Goal: Task Accomplishment & Management: Use online tool/utility

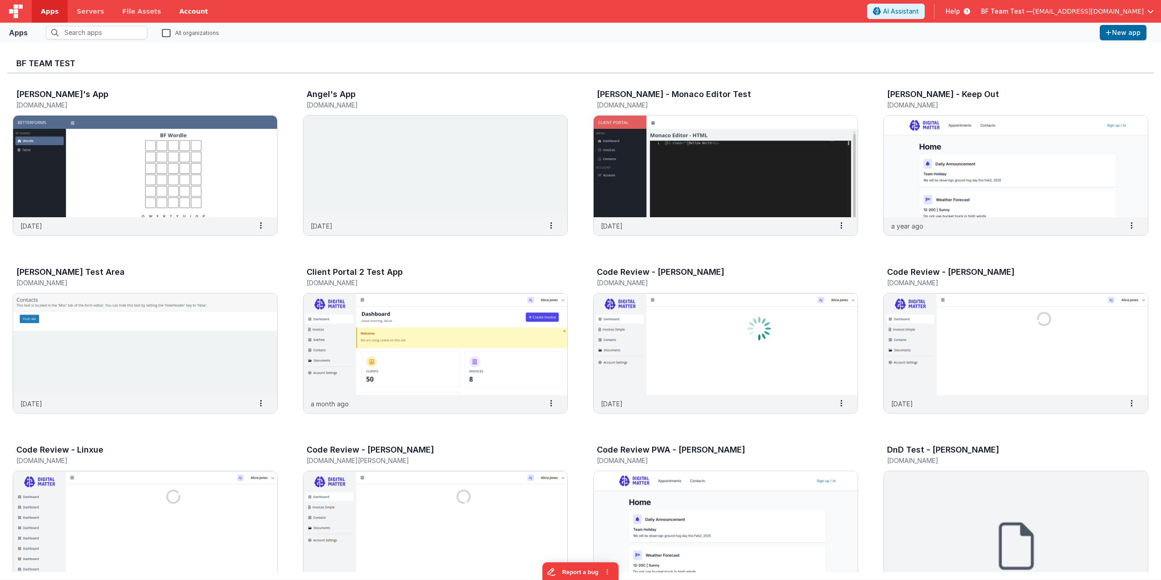
click at [170, 8] on link "Account" at bounding box center [193, 11] width 47 height 23
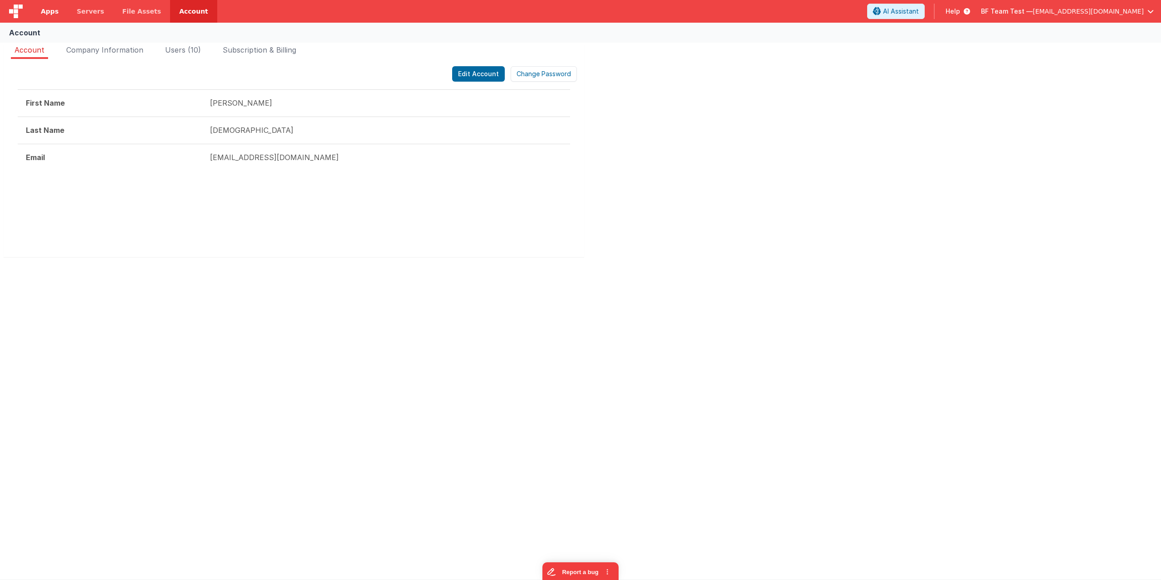
click at [47, 4] on link "Apps" at bounding box center [50, 11] width 36 height 23
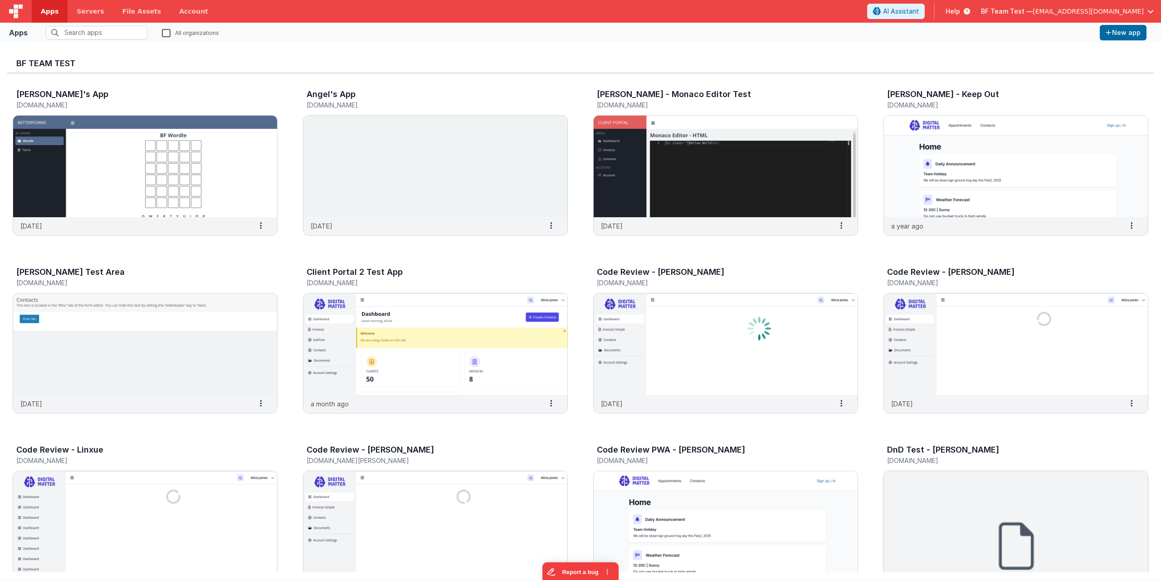
click at [943, 508] on img at bounding box center [1016, 522] width 264 height 102
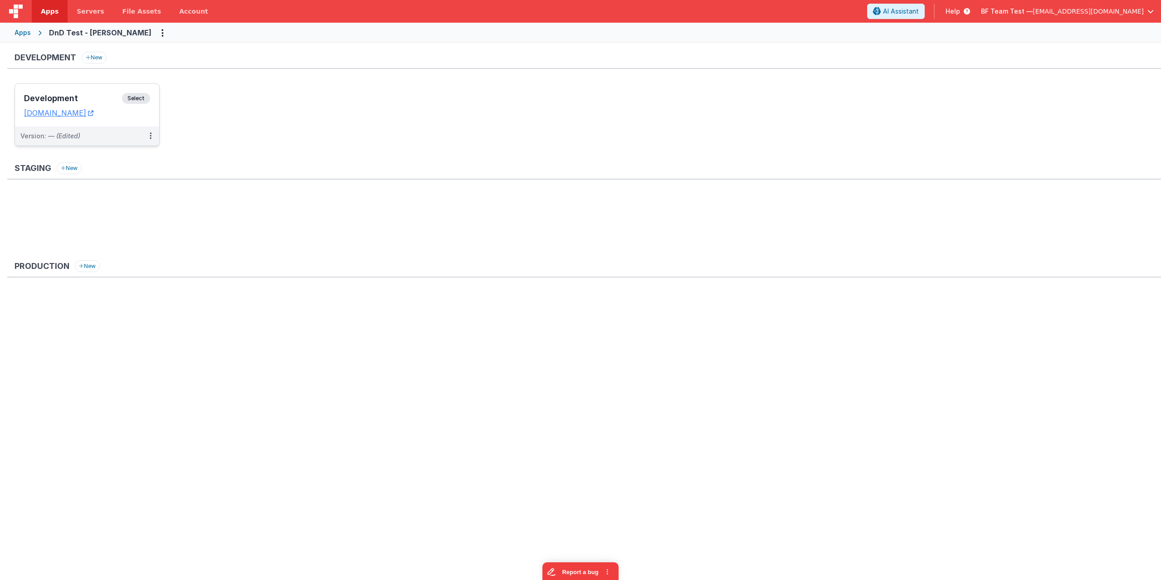
click at [128, 96] on span "Select" at bounding box center [136, 98] width 28 height 11
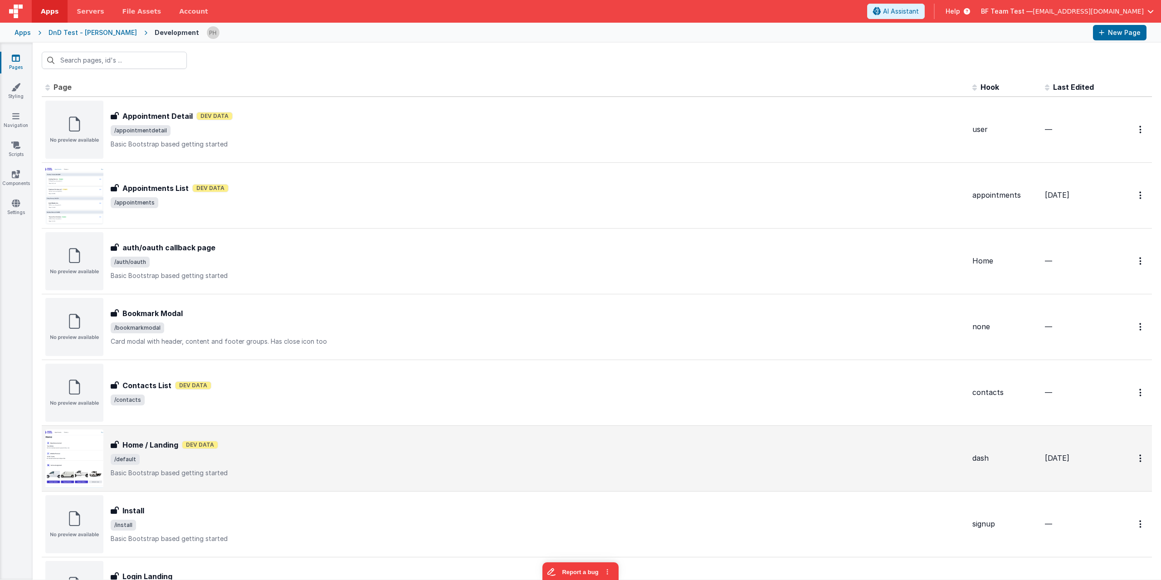
click at [263, 458] on span "/default" at bounding box center [538, 459] width 854 height 11
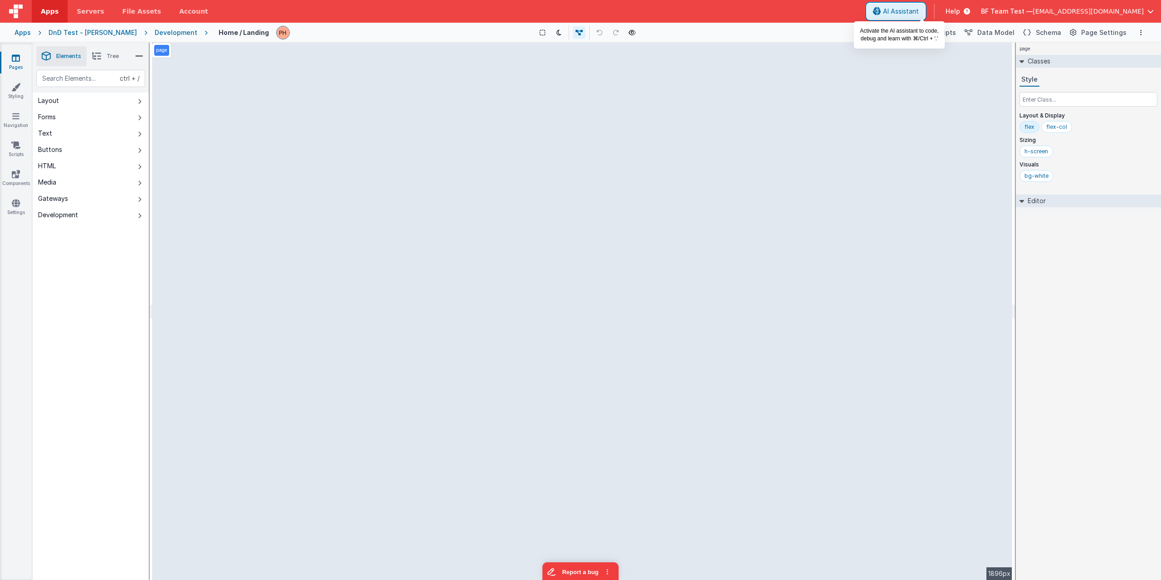
click at [919, 12] on span "AI Assistant" at bounding box center [901, 11] width 36 height 9
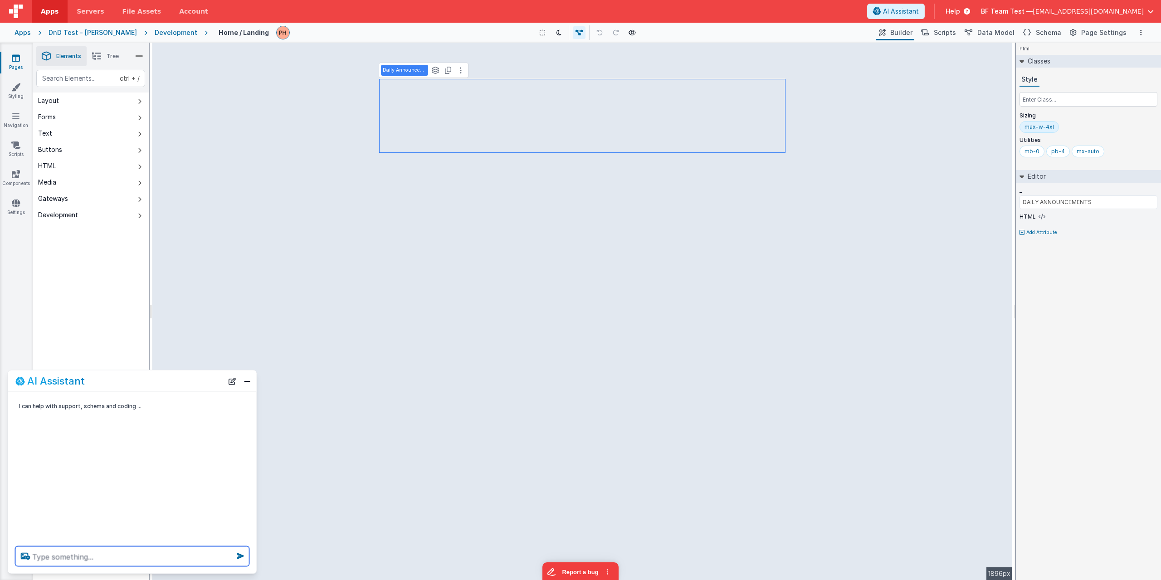
click at [118, 555] on textarea at bounding box center [132, 556] width 234 height 20
type textarea "T"
type textarea "Add a section for a motivational quote of the day and animate it so it fades in…"
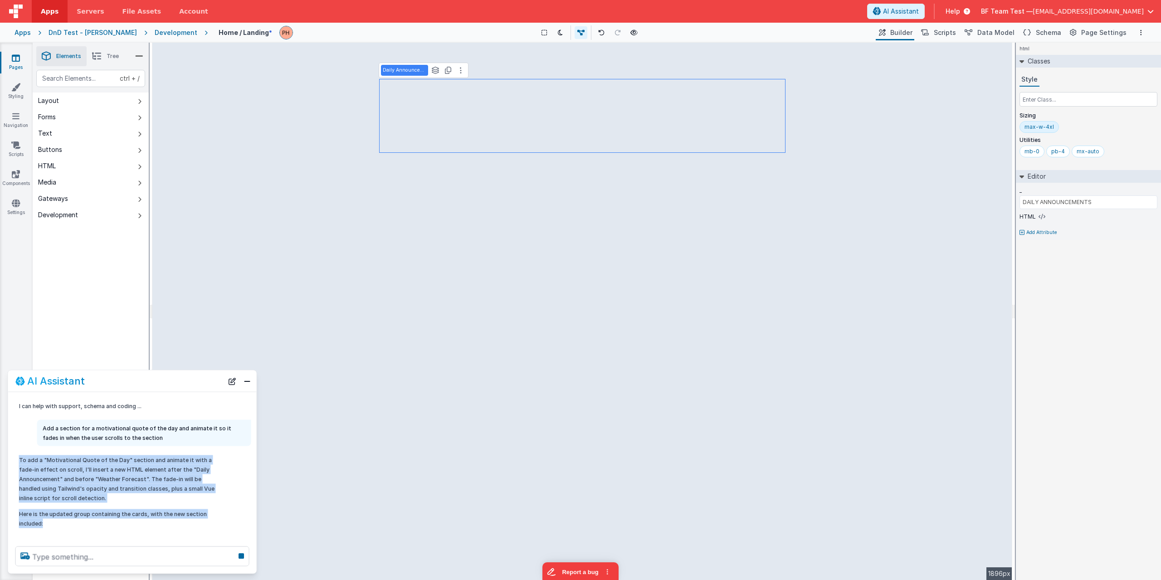
drag, startPoint x: 62, startPoint y: 526, endPoint x: 18, endPoint y: 462, distance: 77.6
click at [18, 462] on div "To add a "Motivational Quote of the Day" section and animate it with a fade-in …" at bounding box center [121, 492] width 214 height 80
copy div "To add a "Motivational Quote of the Day" section and animate it with a fade-in …"
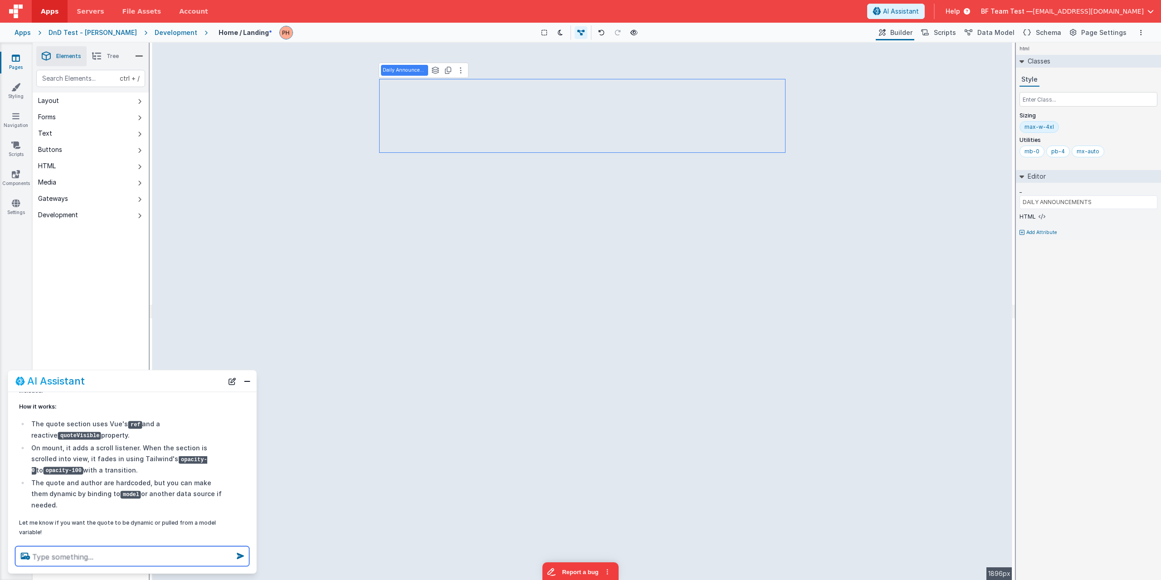
scroll to position [147, 0]
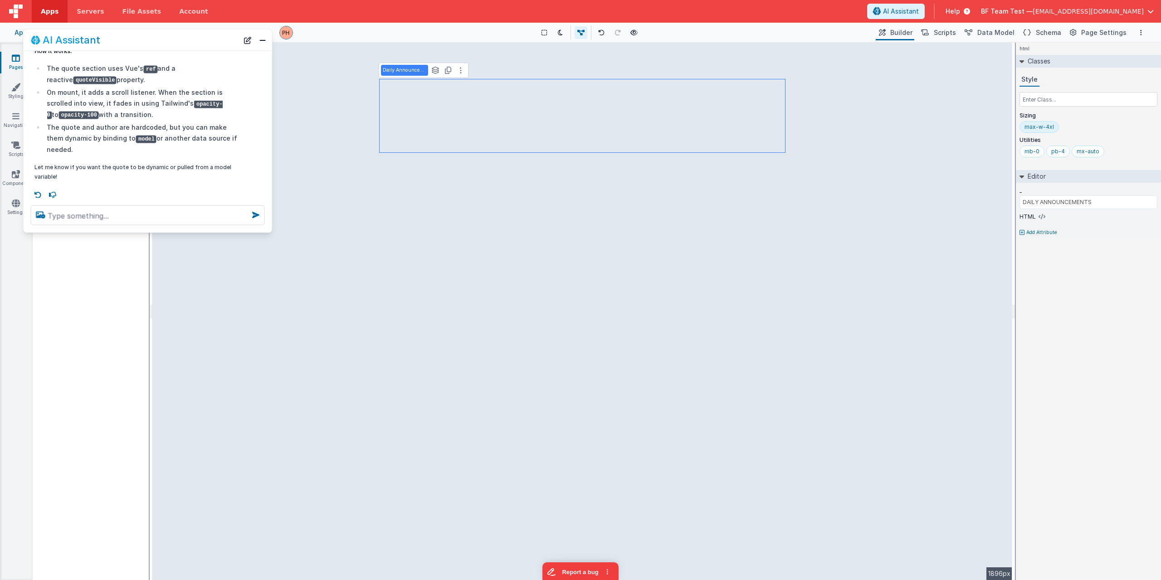
drag, startPoint x: 169, startPoint y: 388, endPoint x: 244, endPoint y: 136, distance: 262.1
click at [184, 47] on div "AI Assistant" at bounding box center [148, 39] width 248 height 21
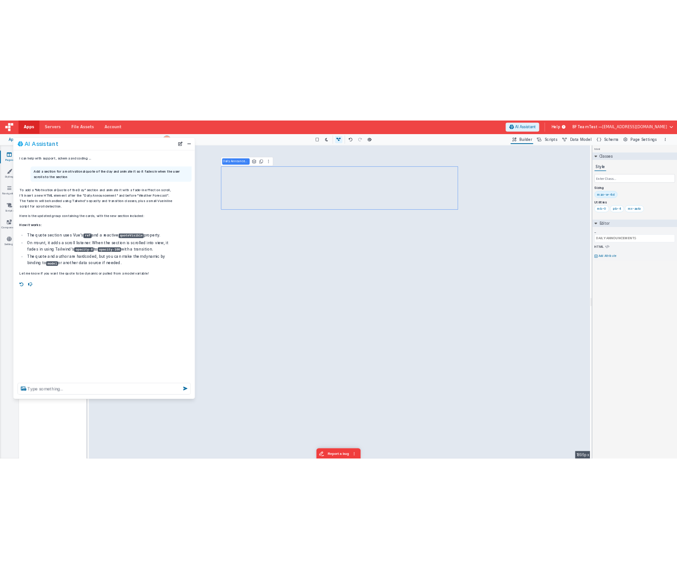
scroll to position [0, 0]
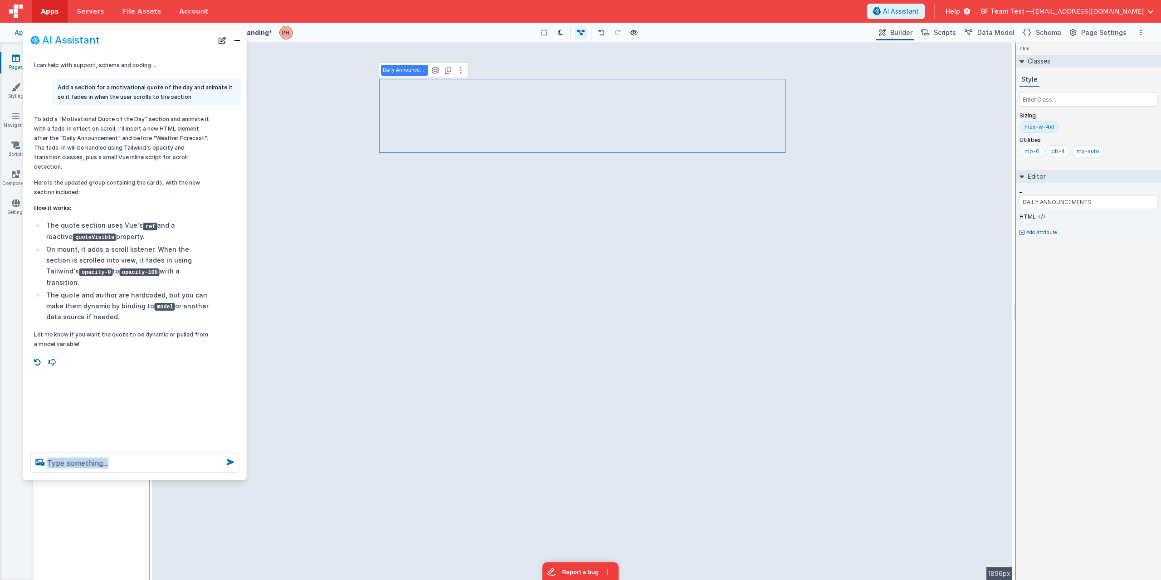
drag, startPoint x: 270, startPoint y: 232, endPoint x: 245, endPoint y: 479, distance: 248.3
click at [245, 479] on div at bounding box center [135, 462] width 224 height 34
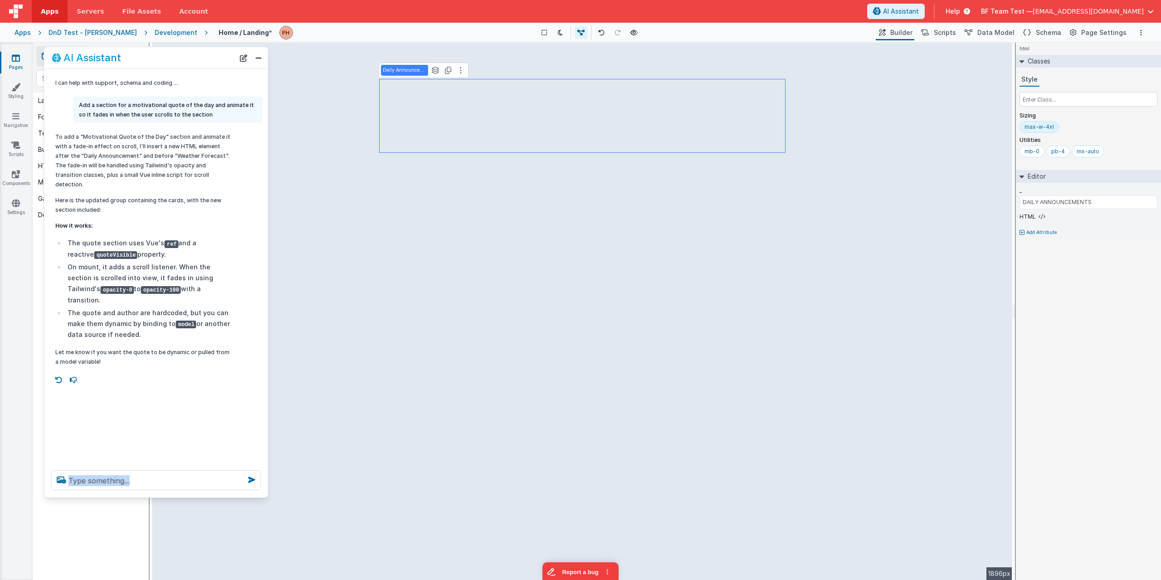
drag, startPoint x: 99, startPoint y: 66, endPoint x: 186, endPoint y: 53, distance: 87.5
click at [186, 53] on div "AI Assistant" at bounding box center [143, 57] width 183 height 11
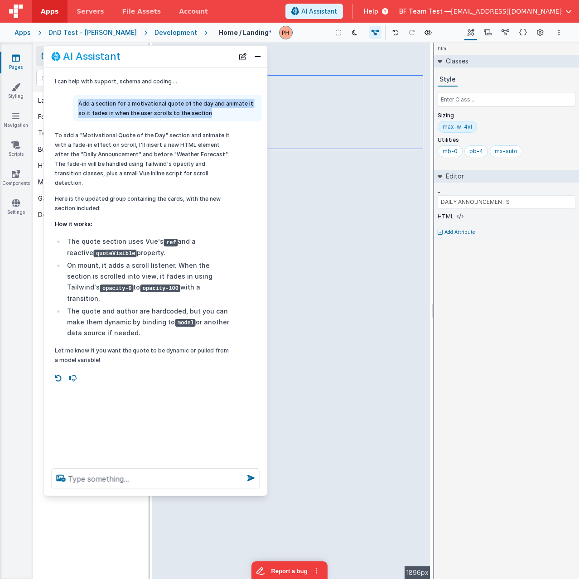
drag, startPoint x: 211, startPoint y: 111, endPoint x: 73, endPoint y: 95, distance: 138.7
click at [73, 95] on div "Add a section for a motivational quote of the day and animate it so it fades in…" at bounding box center [153, 108] width 218 height 26
copy p "Add a section for a motivational quote of the day and animate it so it fades in…"
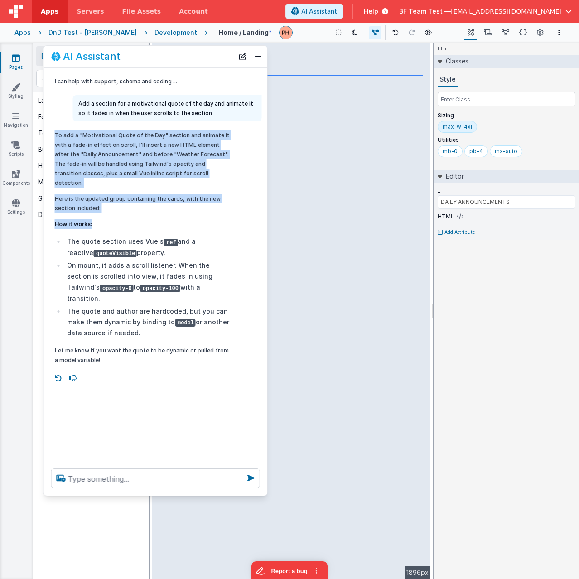
drag, startPoint x: 54, startPoint y: 133, endPoint x: 105, endPoint y: 204, distance: 87.0
click at [105, 204] on div "To add a "Motivational Quote of the Day" section and animate it with a fade-in …" at bounding box center [143, 248] width 189 height 242
click at [113, 201] on p "Here is the updated group containing the cards, with the new section included:" at bounding box center [144, 203] width 178 height 19
drag, startPoint x: 107, startPoint y: 200, endPoint x: 54, endPoint y: 131, distance: 87.0
click at [55, 131] on div "To add a "Motivational Quote of the Day" section and animate it with a fade-in …" at bounding box center [144, 248] width 178 height 234
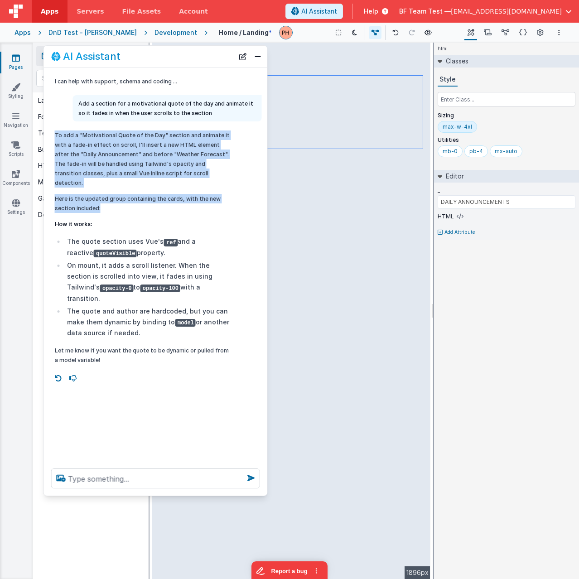
copy div "To add a "Motivational Quote of the Day" section and animate it with a fade-in …"
drag, startPoint x: 144, startPoint y: 315, endPoint x: 67, endPoint y: 232, distance: 113.6
click at [67, 236] on ul "The quote section uses [PERSON_NAME]'s ref and a reactive quoteVisible property…" at bounding box center [144, 287] width 178 height 102
copy ul "The quote section uses [PERSON_NAME]'s ref and a reactive quoteVisible property…"
click at [173, 236] on li "The quote section uses [PERSON_NAME]'s ref and a reactive quoteVisible property." at bounding box center [149, 247] width 168 height 22
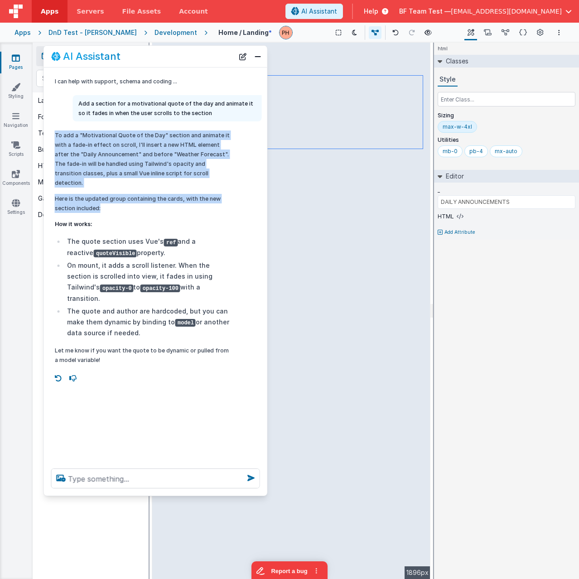
drag, startPoint x: 53, startPoint y: 133, endPoint x: 122, endPoint y: 201, distance: 96.2
click at [122, 201] on div "To add a "Motivational Quote of the Day" section and animate it with a fade-in …" at bounding box center [143, 248] width 189 height 242
click at [96, 175] on p "To add a "Motivational Quote of the Day" section and animate it with a fade-in …" at bounding box center [144, 159] width 178 height 57
drag, startPoint x: 210, startPoint y: 171, endPoint x: 45, endPoint y: 128, distance: 170.6
click at [45, 128] on div "To add a "Motivational Quote of the Day" section and animate it with a fade-in …" at bounding box center [156, 248] width 224 height 242
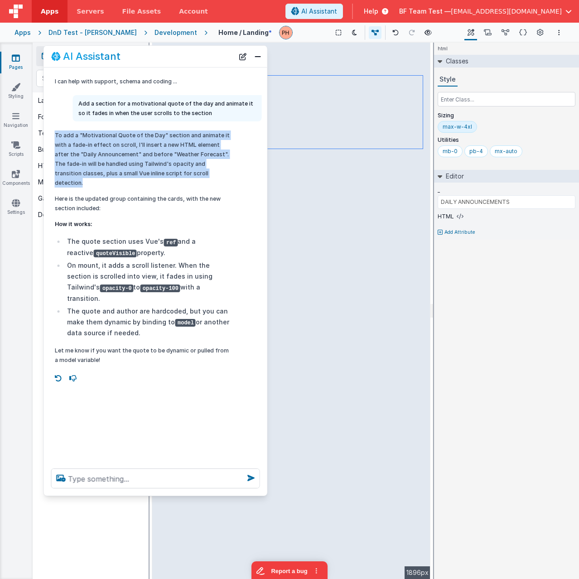
copy p "To add a "Motivational Quote of the Day" section and animate it with a fade-in …"
click at [258, 56] on button "Close" at bounding box center [258, 56] width 12 height 13
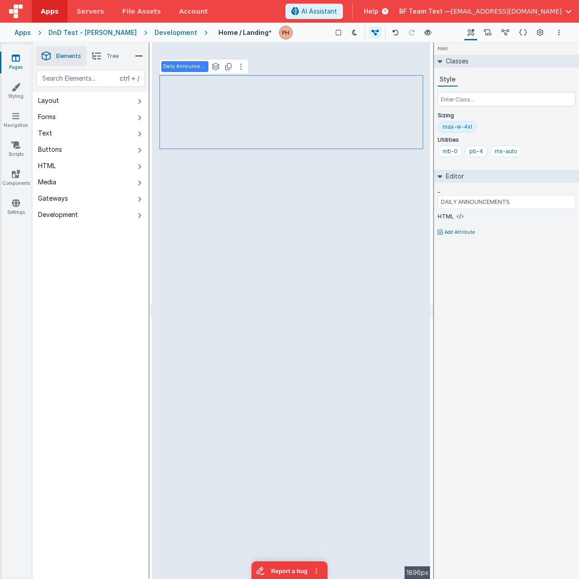
click at [155, 32] on div "Development" at bounding box center [176, 32] width 43 height 9
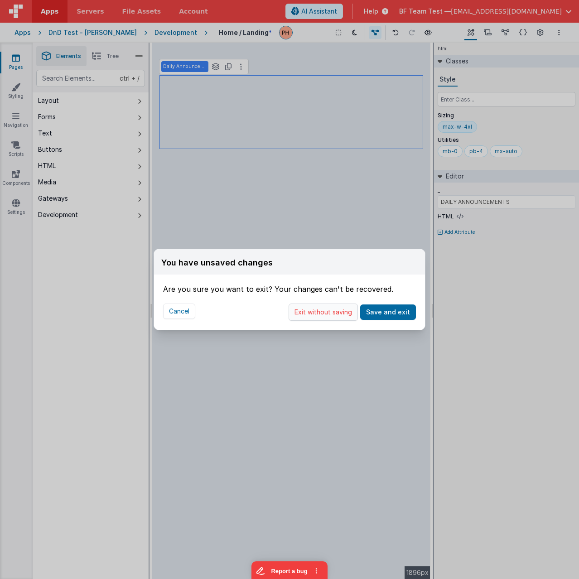
click at [344, 316] on button "Exit without saving" at bounding box center [323, 312] width 69 height 17
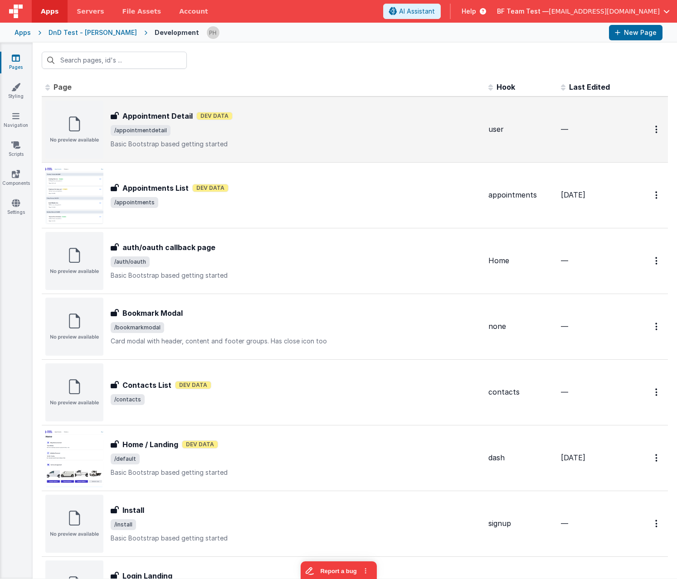
click at [282, 127] on span "/appointmentdetail" at bounding box center [296, 130] width 370 height 11
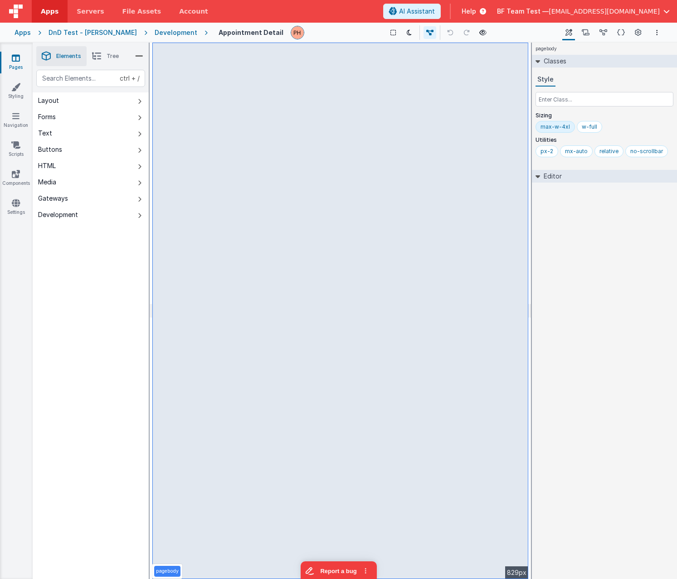
click at [16, 63] on link "Pages" at bounding box center [16, 62] width 33 height 18
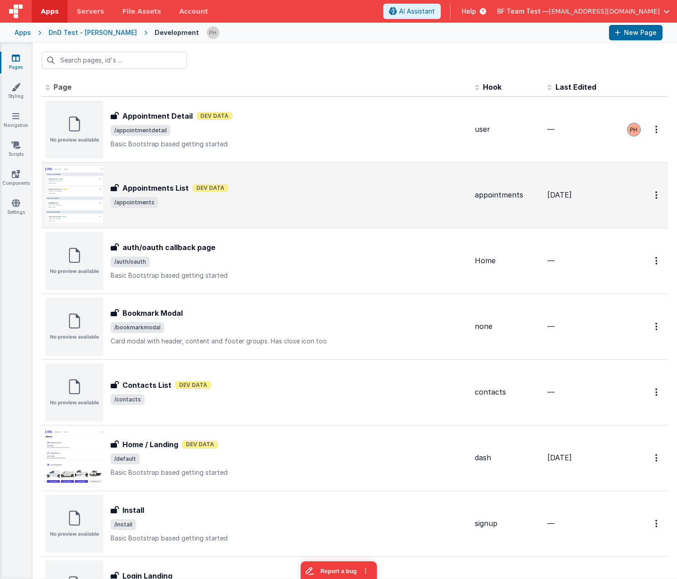
click at [273, 201] on span "/appointments" at bounding box center [289, 202] width 357 height 11
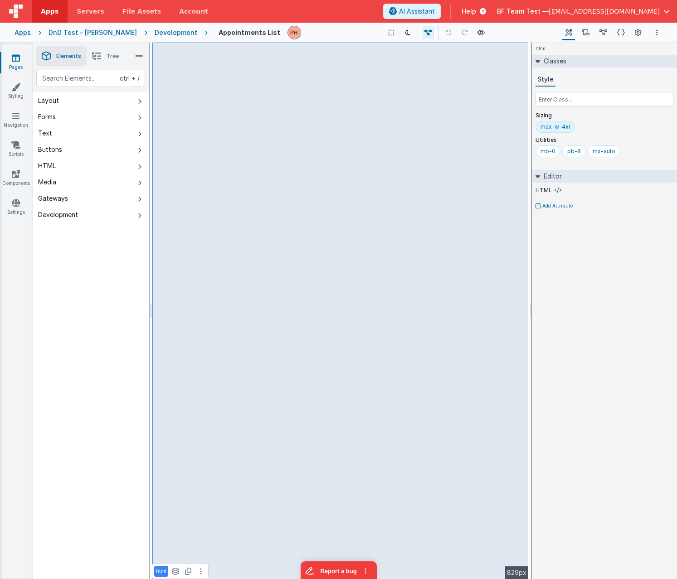
click at [17, 57] on icon at bounding box center [16, 57] width 8 height 9
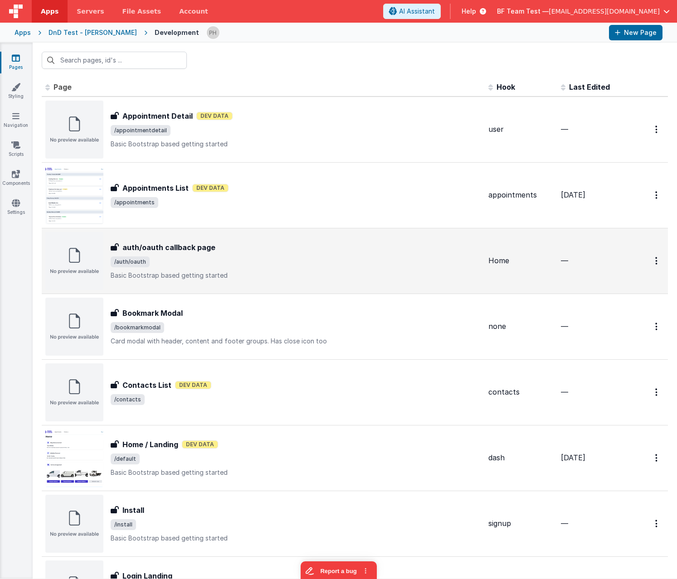
click at [70, 259] on img at bounding box center [74, 261] width 58 height 58
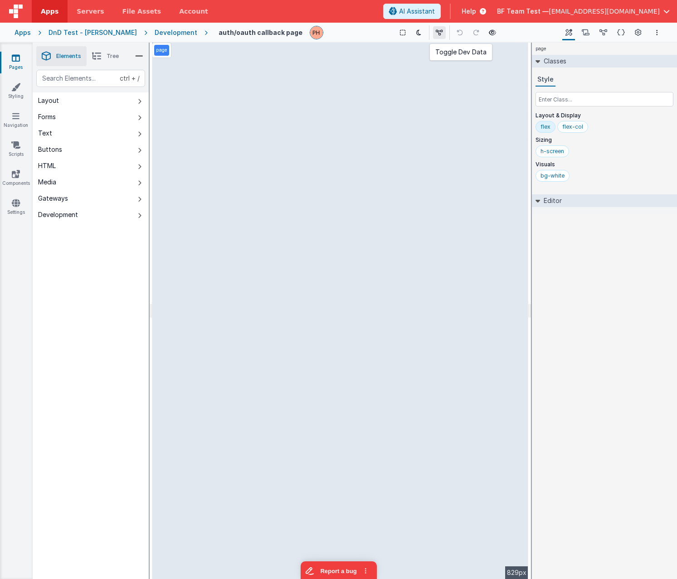
click at [433, 33] on button at bounding box center [439, 32] width 13 height 13
click at [437, 35] on icon at bounding box center [440, 32] width 7 height 6
click at [5, 61] on link "Pages" at bounding box center [16, 62] width 33 height 18
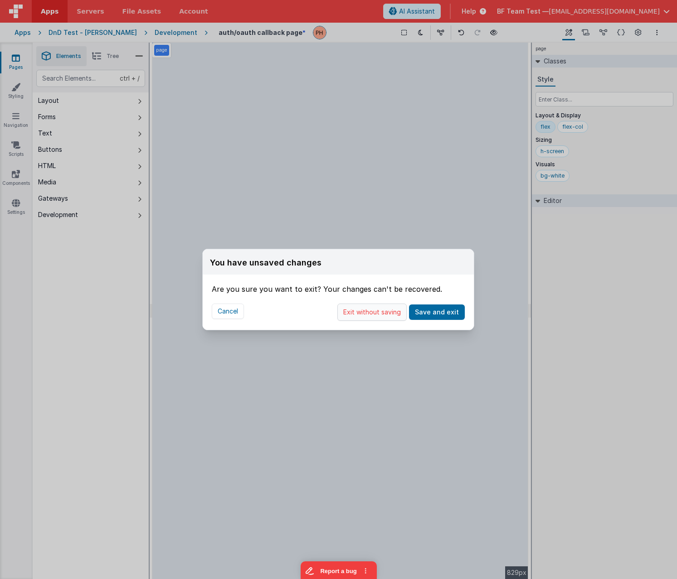
click at [387, 317] on button "Exit without saving" at bounding box center [371, 312] width 69 height 17
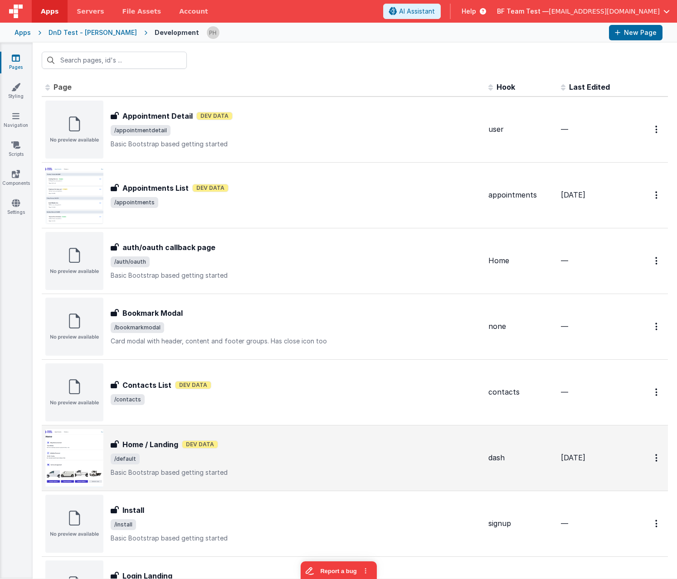
click at [147, 445] on h3 "Home / Landing" at bounding box center [150, 444] width 56 height 11
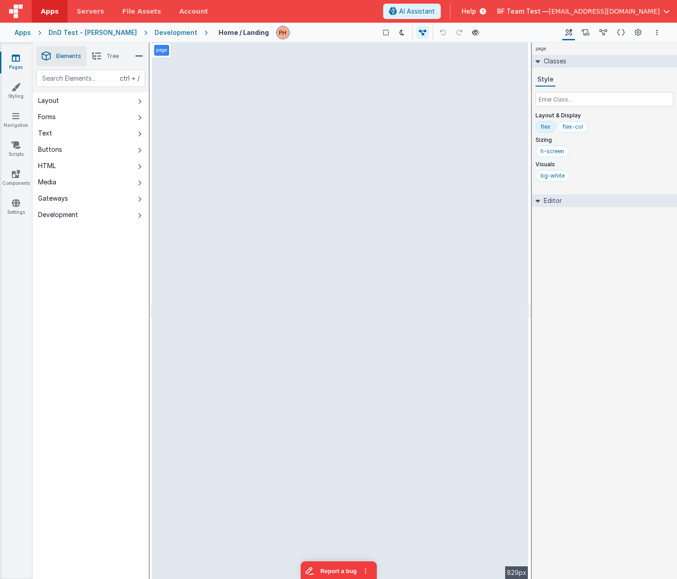
click at [636, 306] on div "page Classes Style Layout & Display flex flex-col Sizing h-screen Visuals bg-wh…" at bounding box center [604, 311] width 145 height 537
click at [20, 60] on link "Pages" at bounding box center [16, 62] width 33 height 18
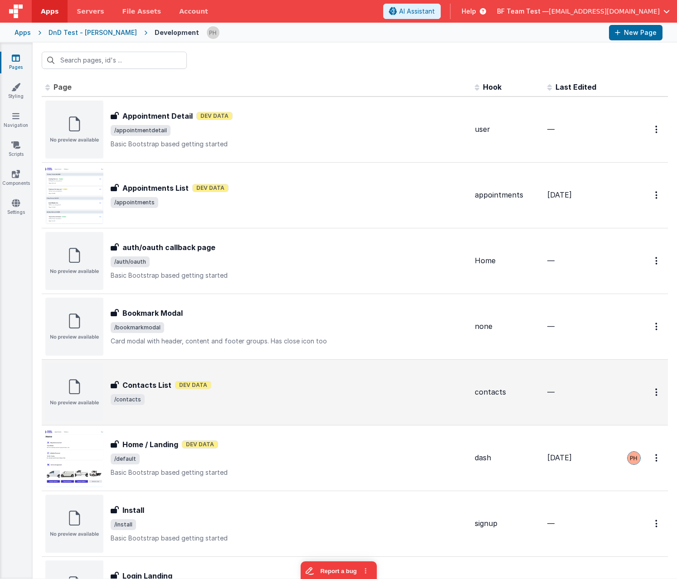
click at [68, 398] on img at bounding box center [74, 393] width 58 height 58
